Goal: Task Accomplishment & Management: Manage account settings

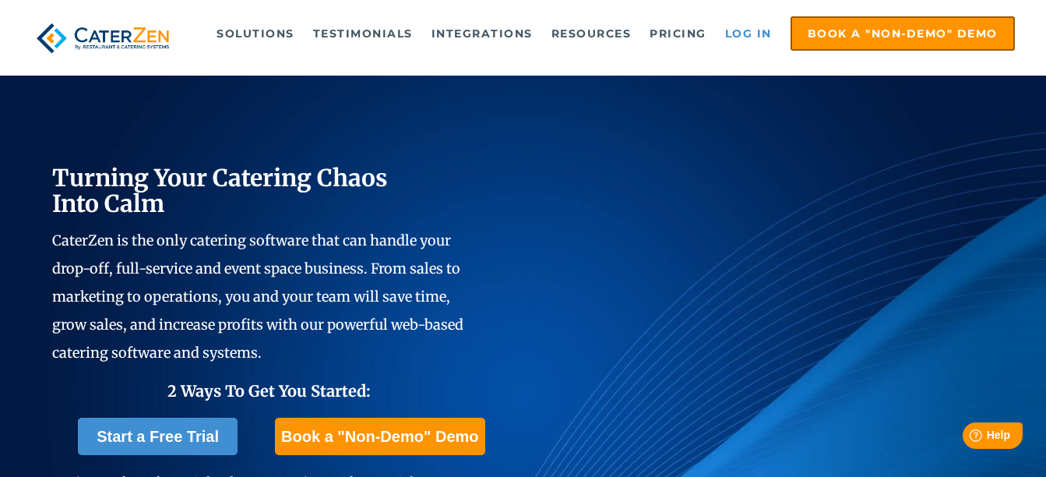
click at [742, 32] on link "Log in" at bounding box center [748, 33] width 62 height 31
click at [754, 30] on link "Log in" at bounding box center [748, 33] width 62 height 31
click at [750, 25] on link "Log in" at bounding box center [748, 33] width 62 height 31
